Goal: Task Accomplishment & Management: Manage account settings

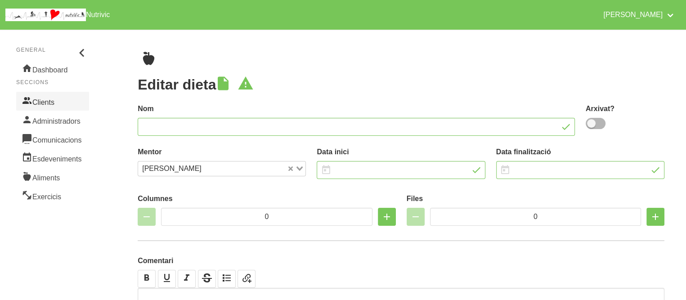
click at [52, 109] on link "Clients" at bounding box center [52, 101] width 73 height 19
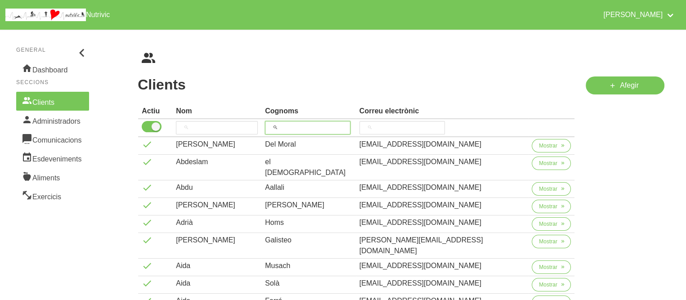
click at [312, 127] on input "search" at bounding box center [307, 127] width 85 height 13
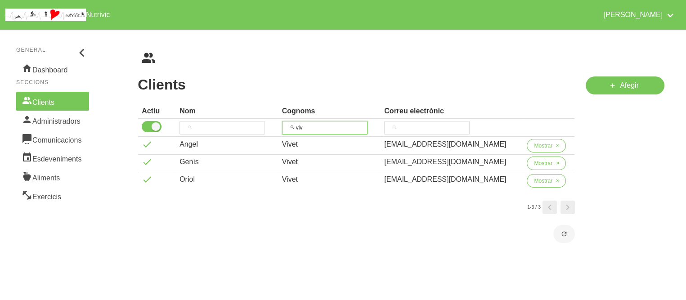
type input "viv"
click at [312, 212] on div "1-3 / 3" at bounding box center [356, 213] width 437 height 24
click at [534, 177] on span "Mostrar" at bounding box center [543, 181] width 18 height 8
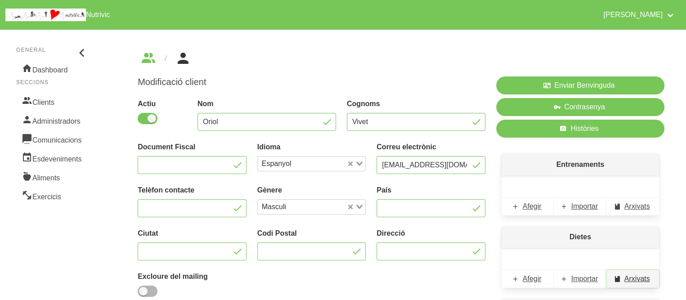
click at [632, 278] on span "Arxivats" at bounding box center [637, 278] width 26 height 11
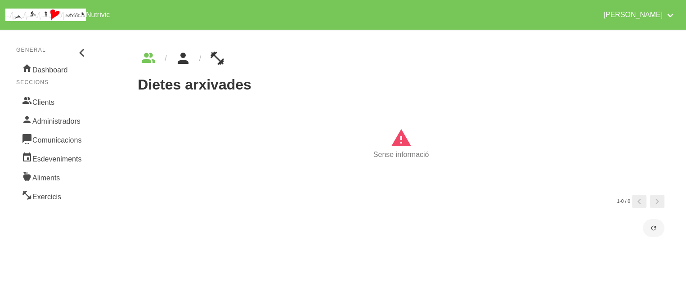
click at [186, 58] on icon "breadcrumbs" at bounding box center [183, 58] width 16 height 24
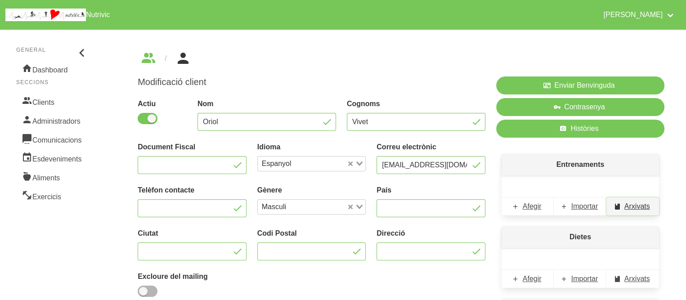
click at [633, 206] on span "Arxivats" at bounding box center [637, 206] width 26 height 11
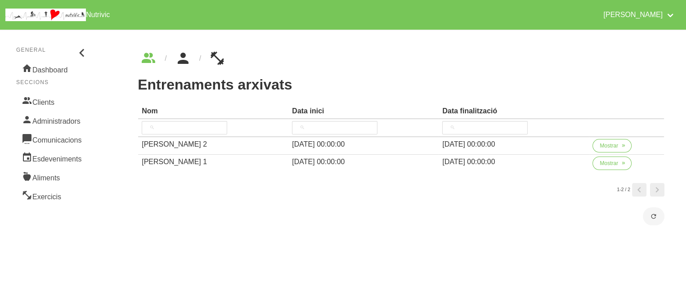
click at [183, 62] on icon "breadcrumbs" at bounding box center [183, 58] width 16 height 24
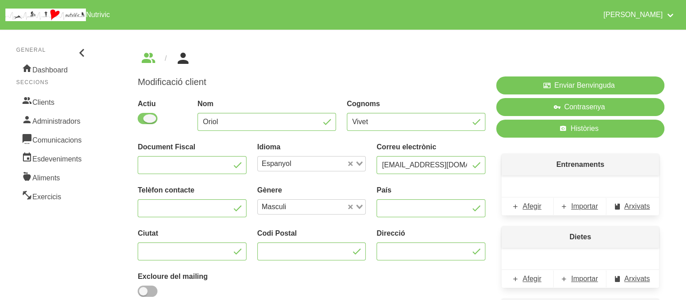
click at [139, 117] on span at bounding box center [148, 118] width 20 height 11
click at [139, 117] on input "checkbox" at bounding box center [141, 119] width 6 height 6
checkbox input "false"
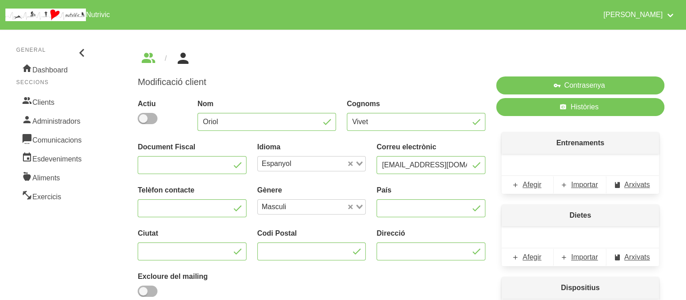
click at [125, 179] on div "Modificació client Actiu Nom Oriol Cognoms Vivet Document Fiscal Idioma Espanyo…" at bounding box center [401, 200] width 570 height 341
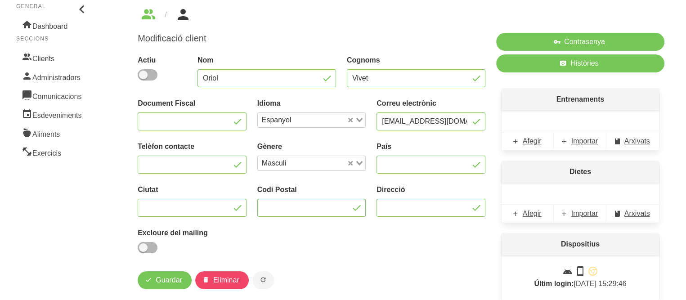
scroll to position [54, 0]
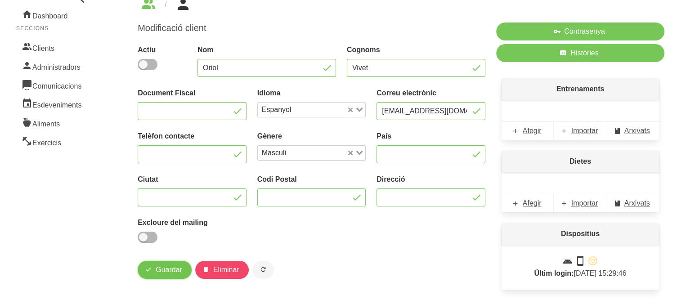
click at [168, 267] on span "Guardar" at bounding box center [169, 269] width 27 height 11
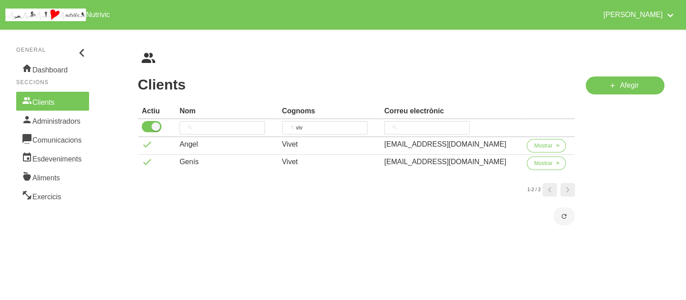
click at [401, 75] on div "Clients Cognoms Correu electrònic Actiu Nom Cognoms Correu electrònic viv [PERS…" at bounding box center [356, 151] width 448 height 160
click at [540, 165] on span "Mostrar" at bounding box center [543, 163] width 18 height 8
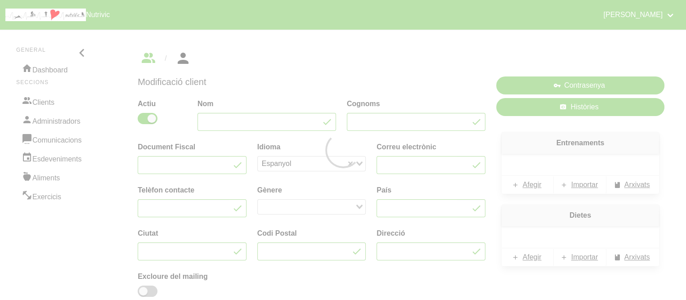
type input "Genís"
type input "Vivet"
type input "[EMAIL_ADDRESS][DOMAIN_NAME]"
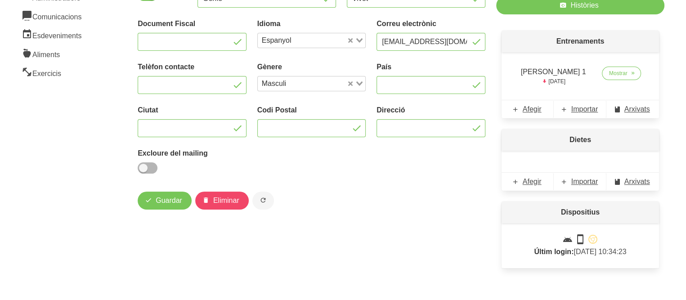
scroll to position [124, 0]
click at [587, 176] on span "Importar" at bounding box center [584, 181] width 27 height 11
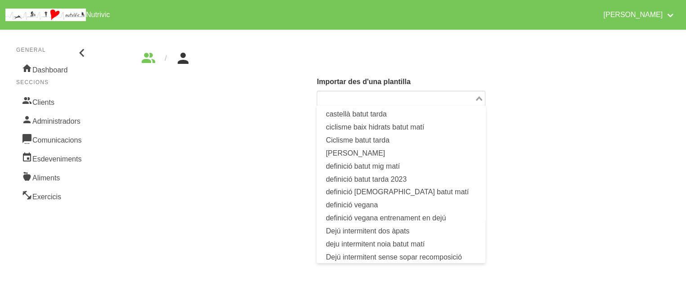
click at [434, 96] on input "Search for option" at bounding box center [395, 98] width 155 height 11
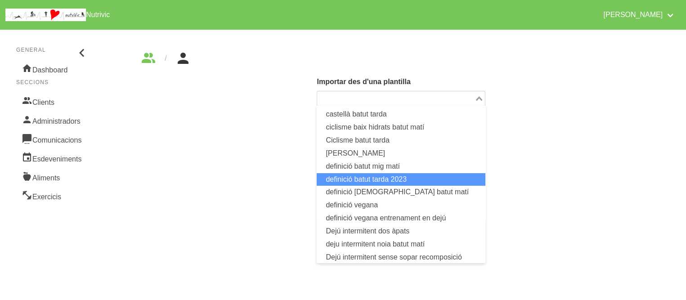
click at [407, 179] on li "definició batut tarda 2023" at bounding box center [401, 179] width 168 height 13
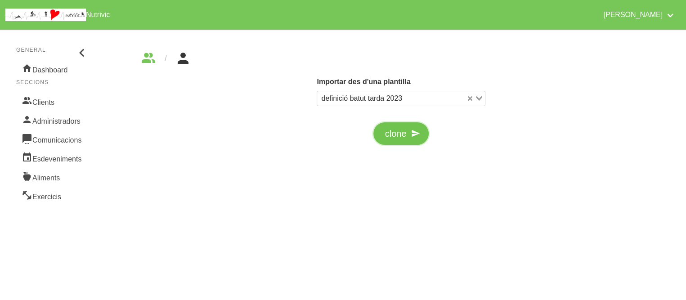
click at [406, 134] on span "clone" at bounding box center [396, 133] width 22 height 13
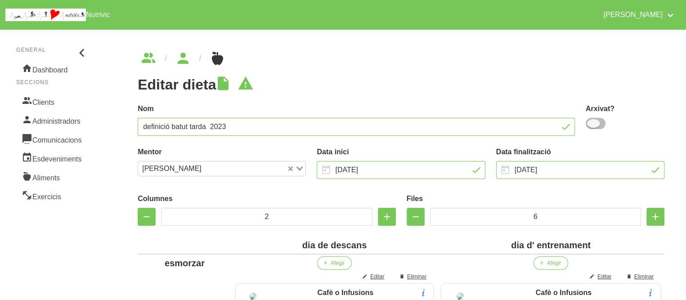
click at [597, 126] on span at bounding box center [596, 123] width 20 height 11
click at [591, 126] on input "checkbox" at bounding box center [589, 124] width 6 height 6
checkbox input "true"
click at [483, 130] on input "definició batut tarda 2023" at bounding box center [356, 127] width 437 height 18
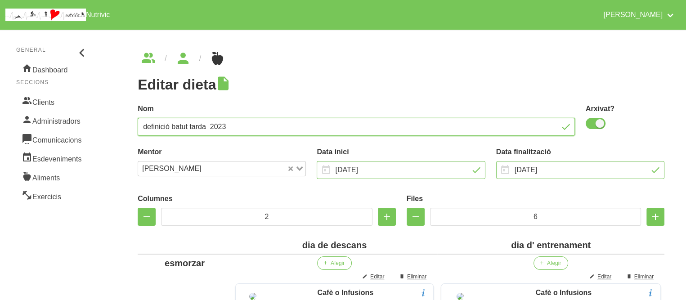
click at [483, 130] on input "definició batut tarda 2023" at bounding box center [356, 127] width 437 height 18
type input "[PERSON_NAME]"
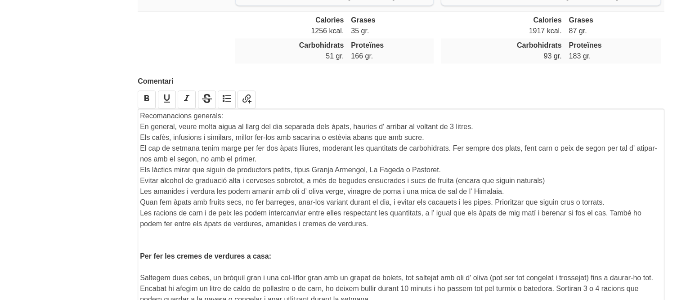
scroll to position [1454, 0]
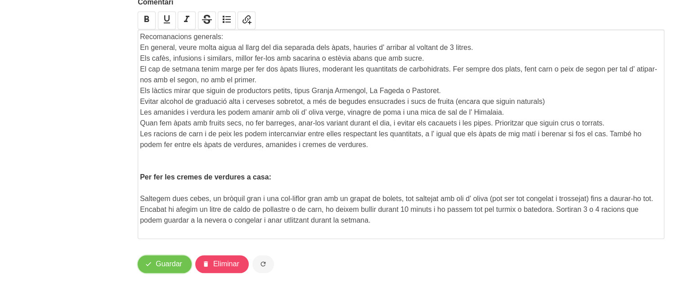
click at [156, 268] on span "Guardar" at bounding box center [169, 264] width 27 height 11
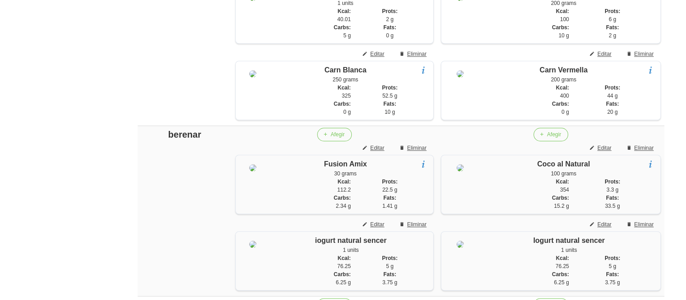
scroll to position [698, 0]
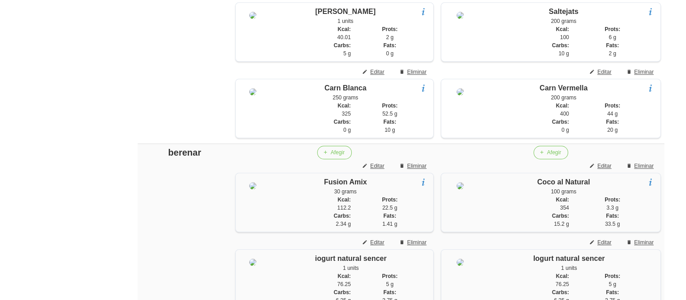
click at [73, 127] on aside "General Dashboard Seccions Clients Administradors Comunicacions Esdeveniments A…" at bounding box center [53, 174] width 116 height 1697
